Goal: Transaction & Acquisition: Subscribe to service/newsletter

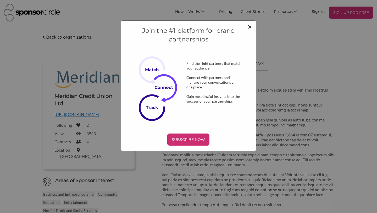
click at [248, 27] on span "×" at bounding box center [250, 26] width 4 height 9
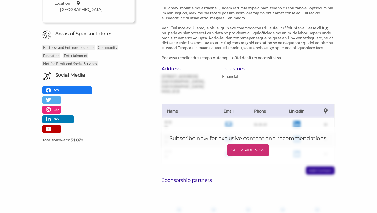
scroll to position [155, 0]
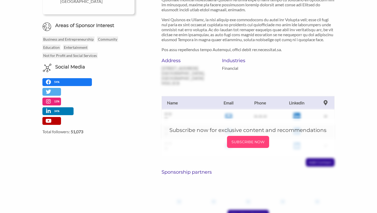
click at [241, 146] on p "SUBSCRIBE NOW" at bounding box center [248, 142] width 38 height 8
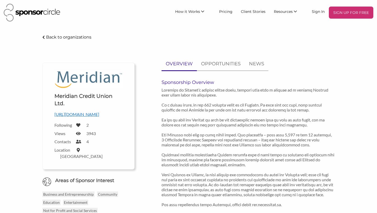
scroll to position [155, 0]
